Goal: Find specific page/section

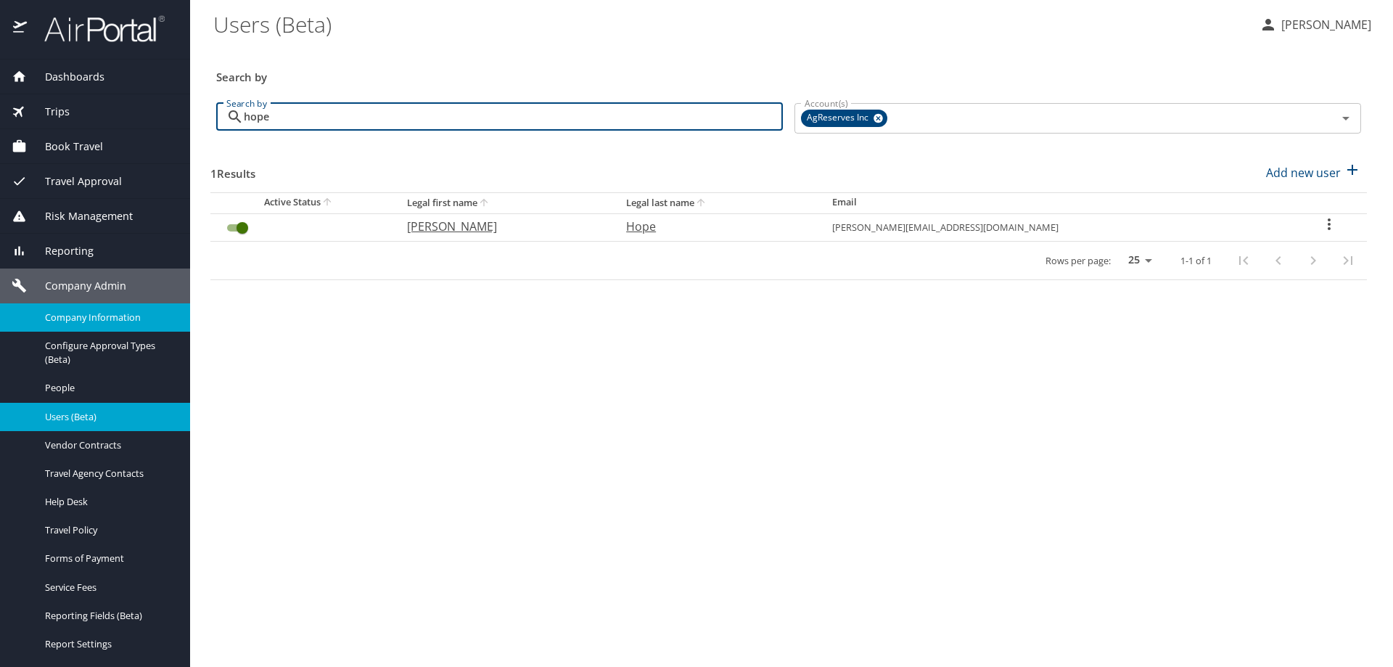
click at [129, 312] on span "Company Information" at bounding box center [109, 317] width 128 height 14
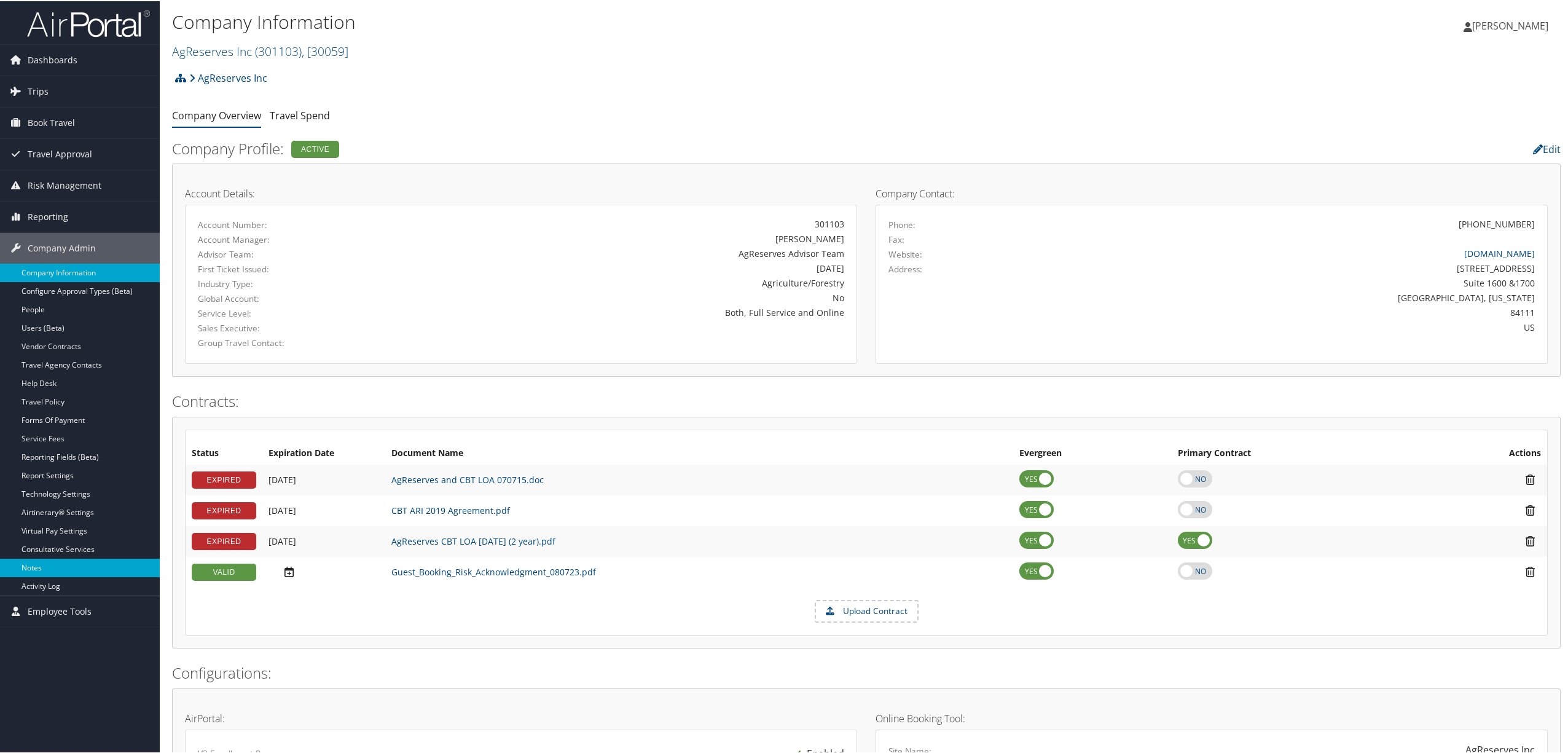
click at [79, 564] on link "Notes" at bounding box center [80, 567] width 160 height 19
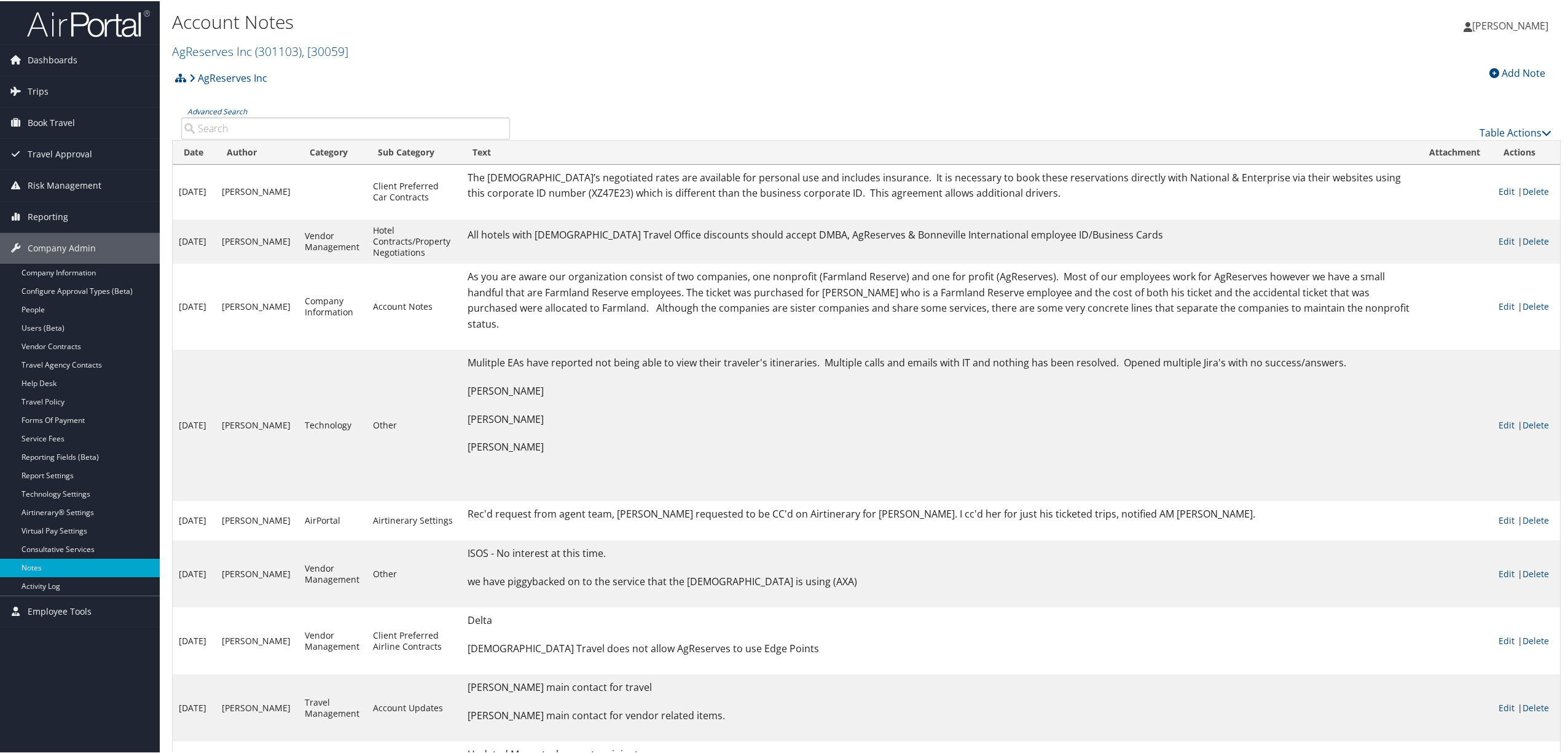
click at [348, 41] on h2 "AgReserves Inc ( 301103 ) , [ 30059 ]" at bounding box center [634, 49] width 926 height 21
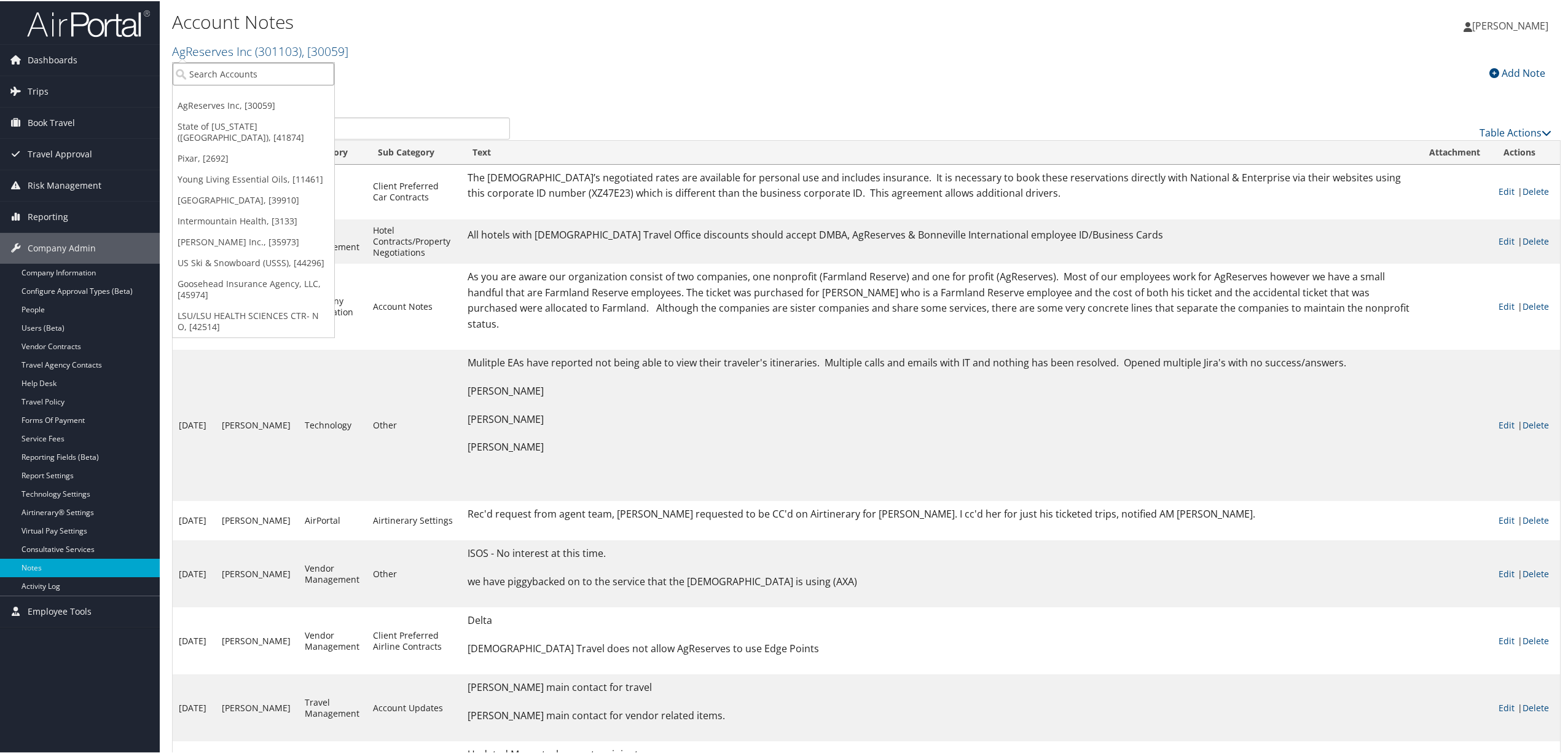
click at [300, 73] on input "search" at bounding box center [253, 73] width 162 height 23
type input "pixar"
click at [283, 107] on div "Account" at bounding box center [257, 107] width 182 height 11
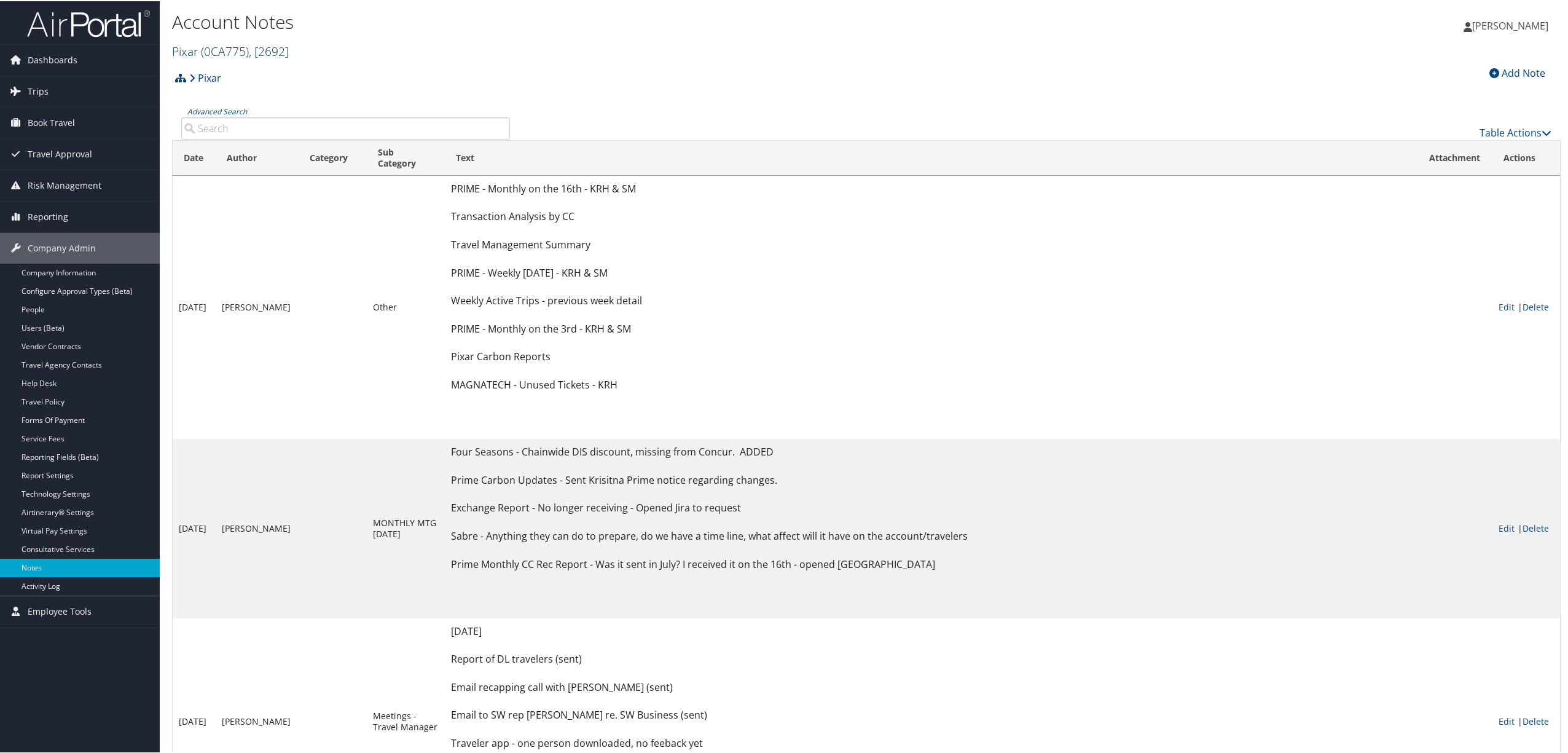
click at [225, 53] on span "( 0CA775 )" at bounding box center [224, 50] width 48 height 17
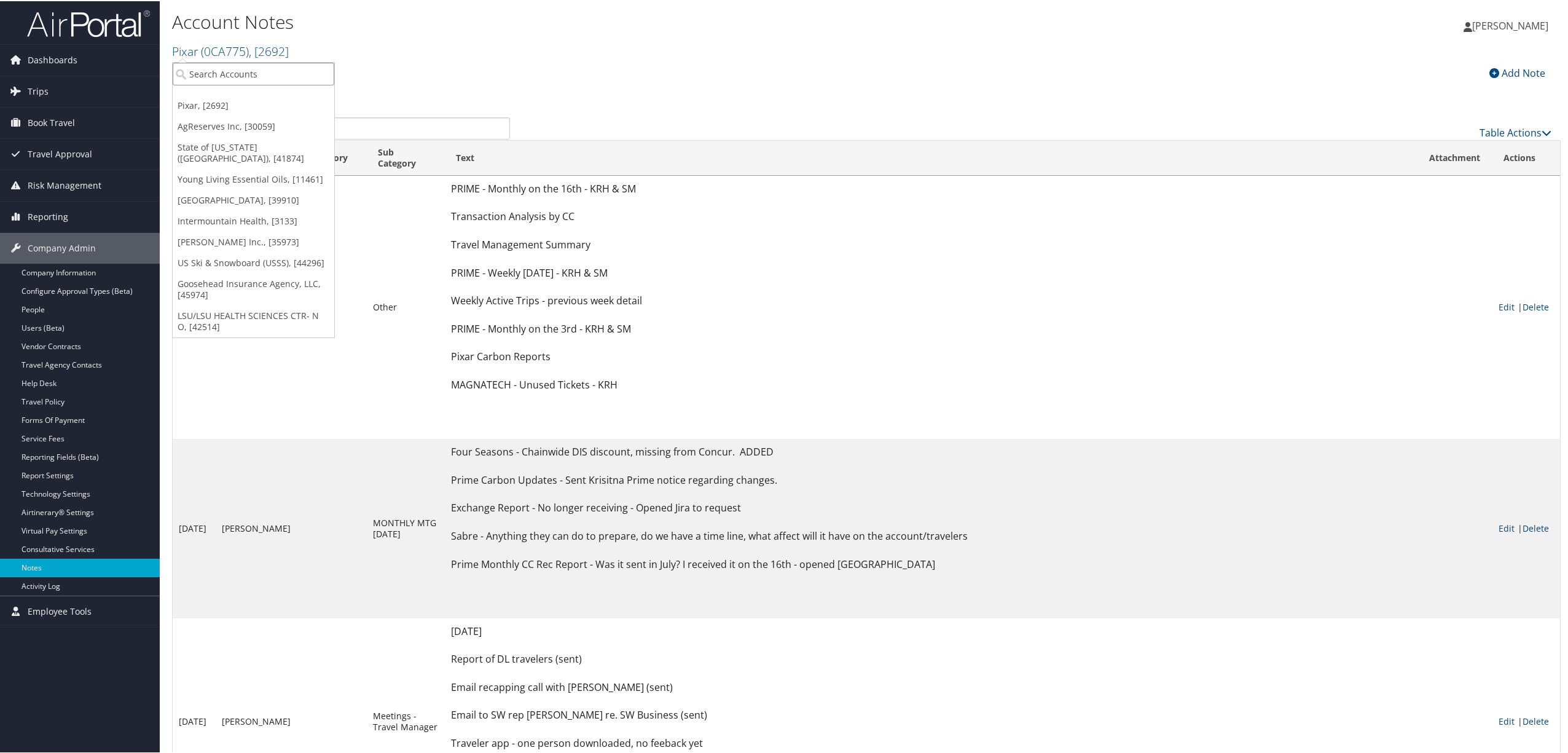
click at [225, 70] on input "search" at bounding box center [253, 73] width 162 height 23
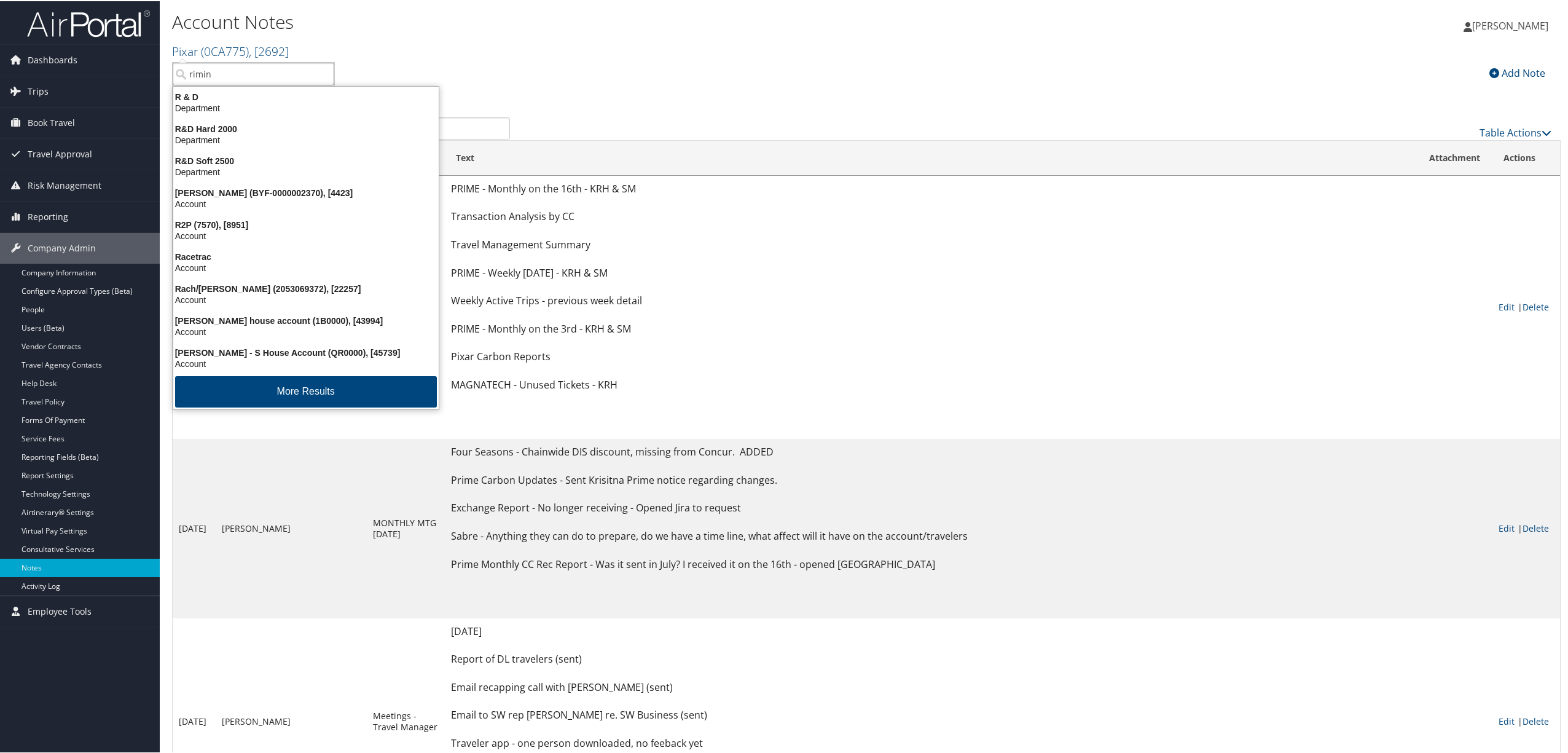
type input "rimini"
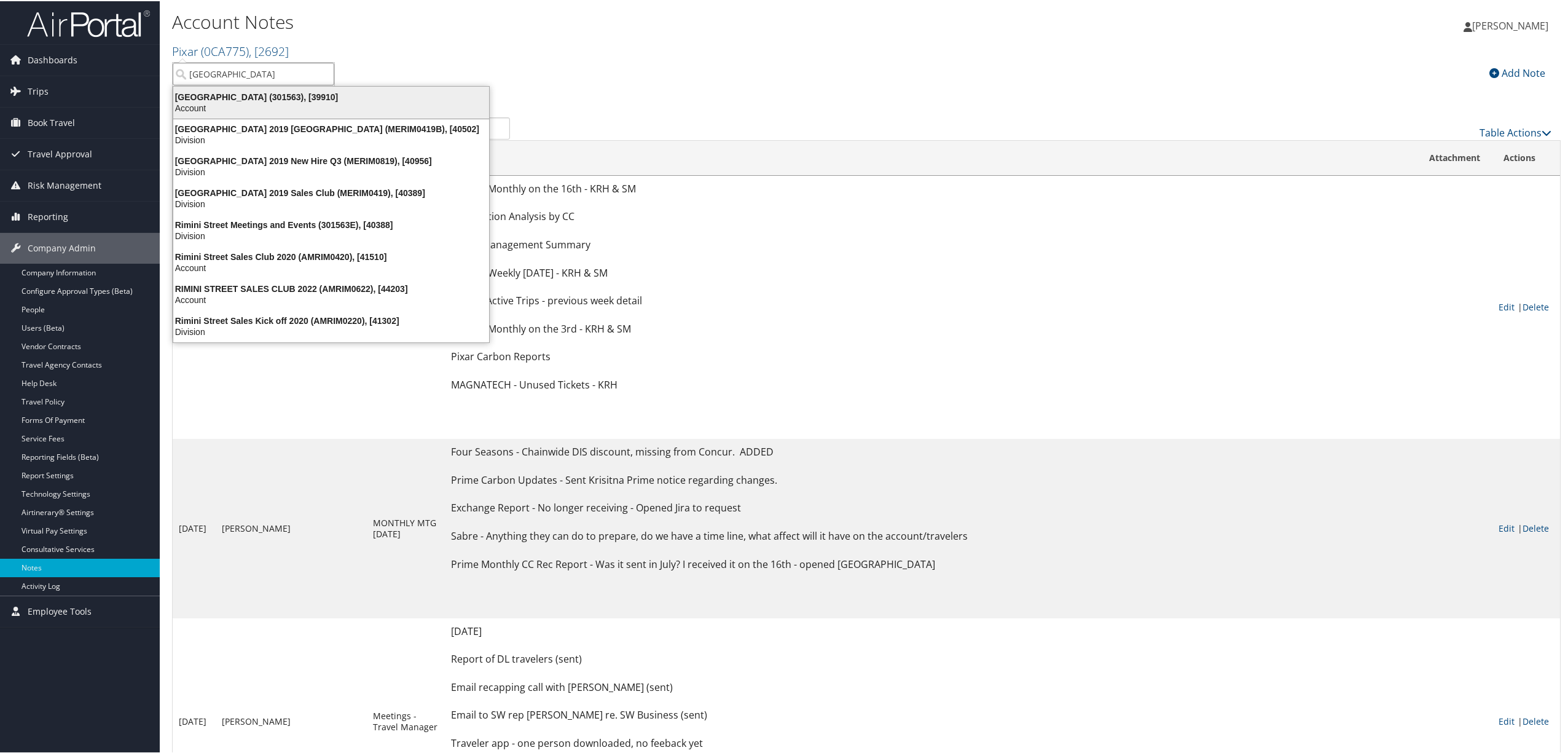
click at [221, 102] on div "Account" at bounding box center [331, 107] width 330 height 11
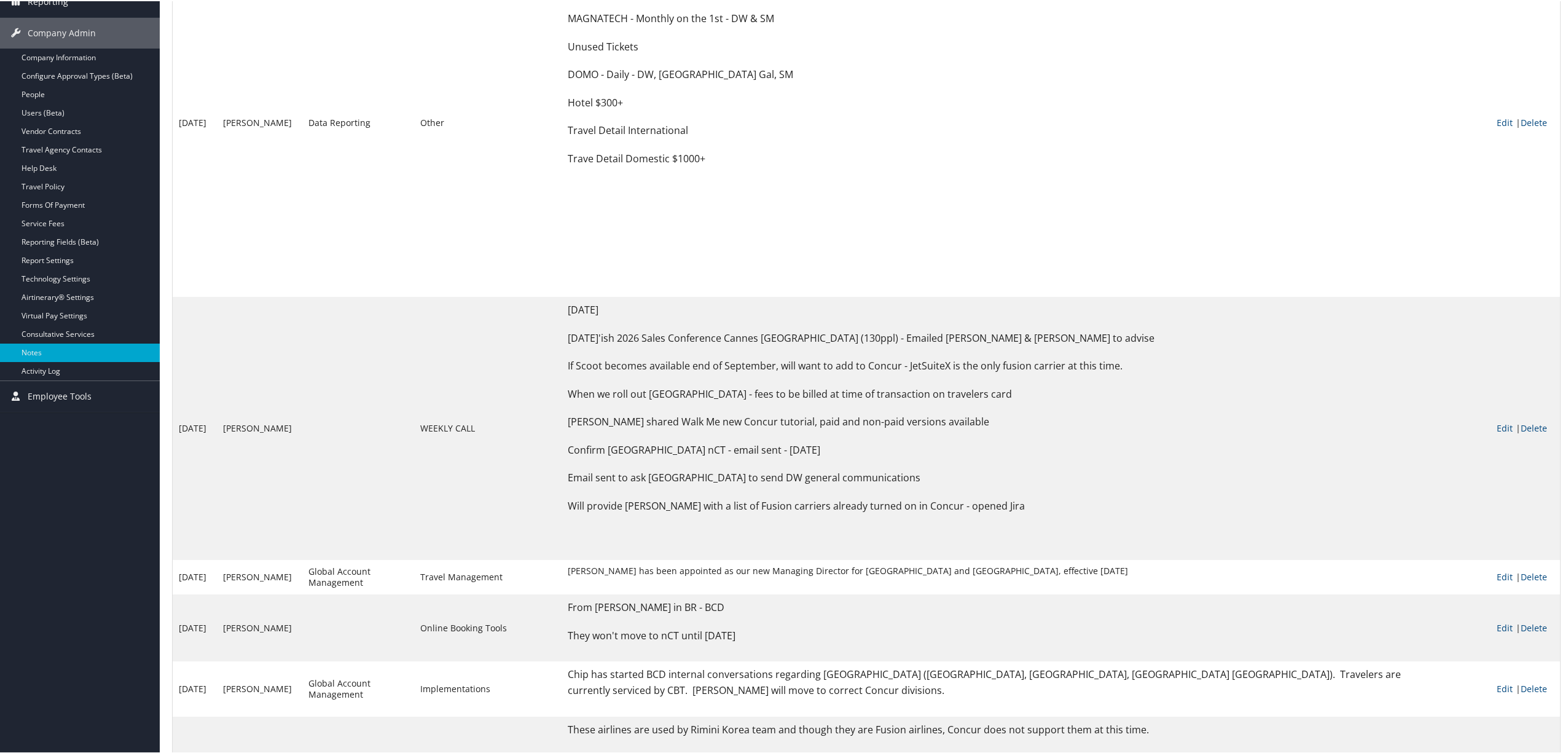
scroll to position [212, 0]
